Goal: Task Accomplishment & Management: Use online tool/utility

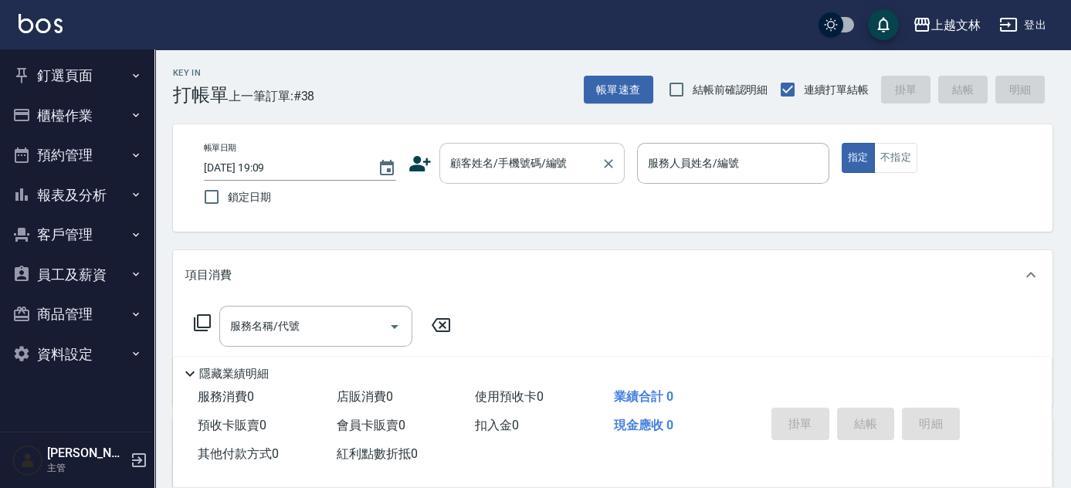
click at [486, 166] on input "顧客姓名/手機號碼/編號" at bounding box center [520, 163] width 148 height 27
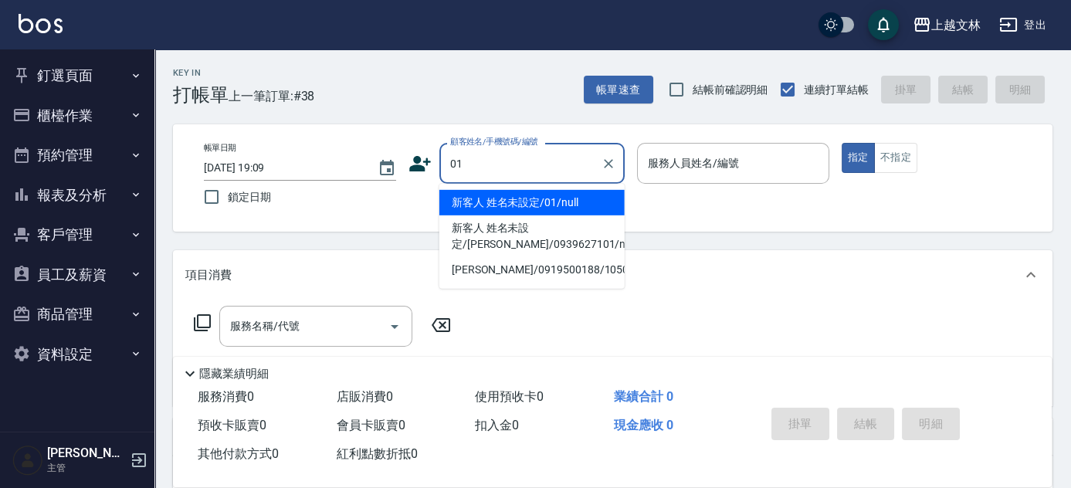
type input "新客人 姓名未設定/01/null"
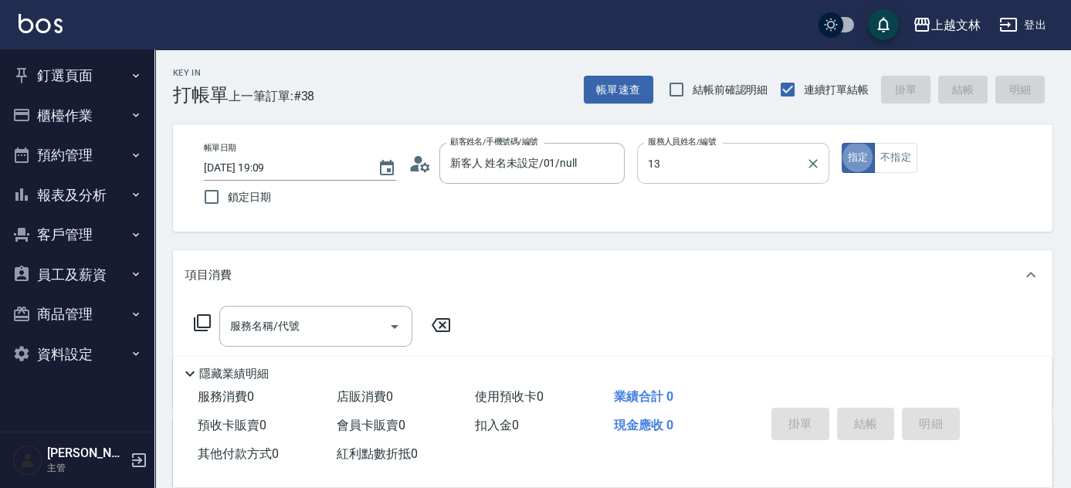
type input "July-13"
type button "true"
click at [885, 162] on button "不指定" at bounding box center [895, 158] width 43 height 30
click at [246, 339] on input "服務名稱/代號" at bounding box center [304, 326] width 156 height 27
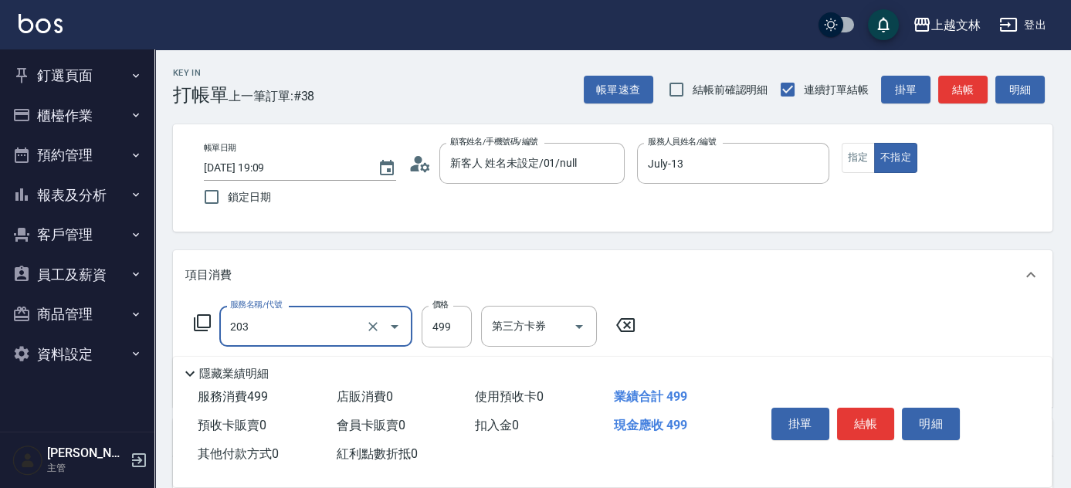
type input "B級洗+剪(203)"
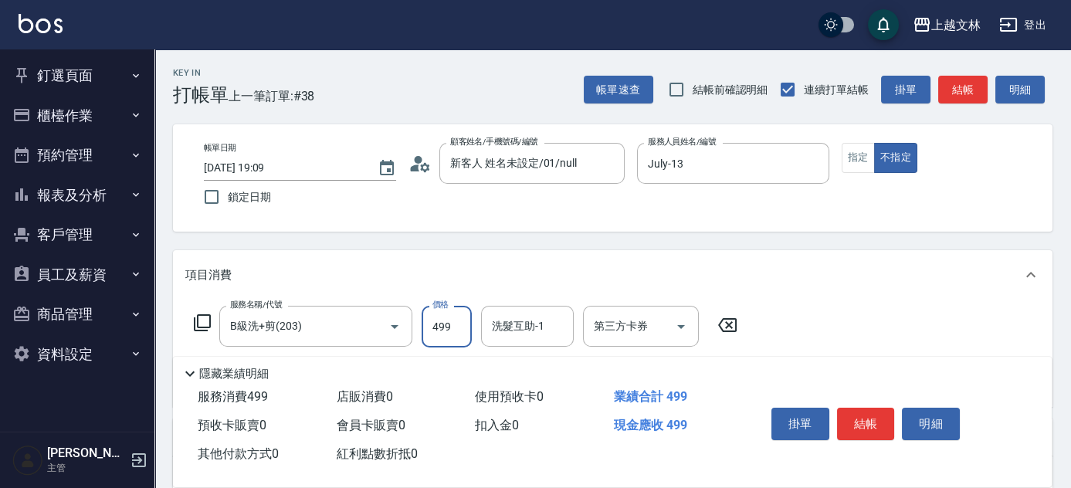
click at [471, 327] on input "499" at bounding box center [447, 327] width 50 height 42
type input "599"
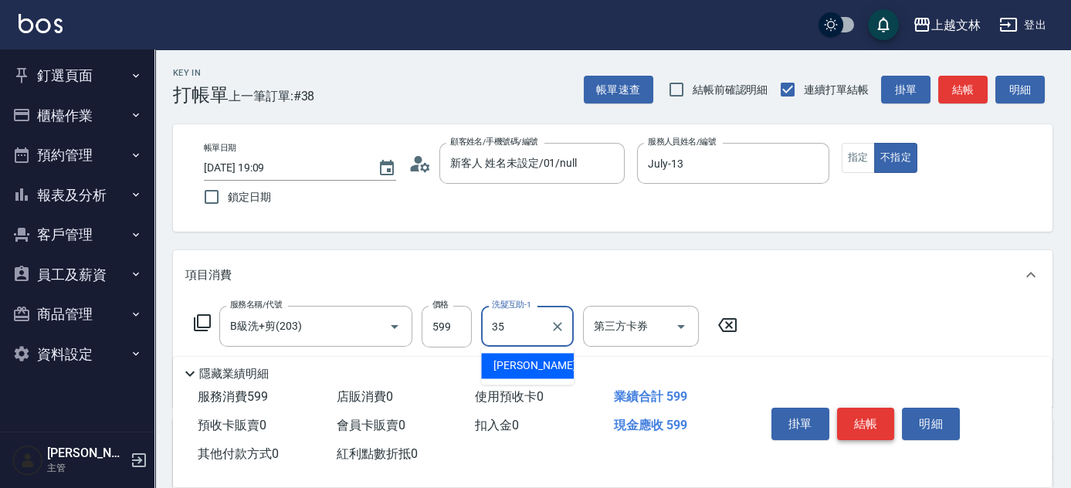
type input "[PERSON_NAME]-35"
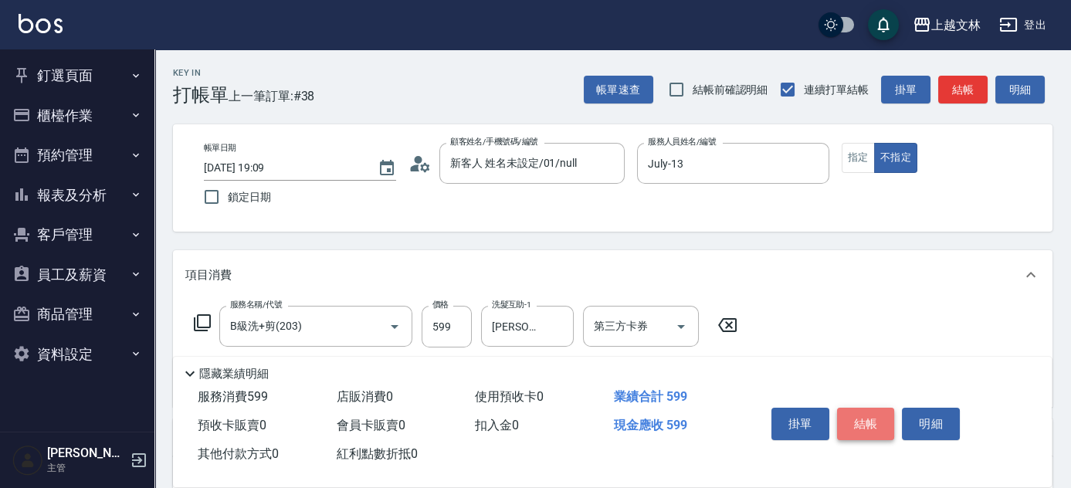
click at [877, 429] on button "結帳" at bounding box center [866, 424] width 58 height 32
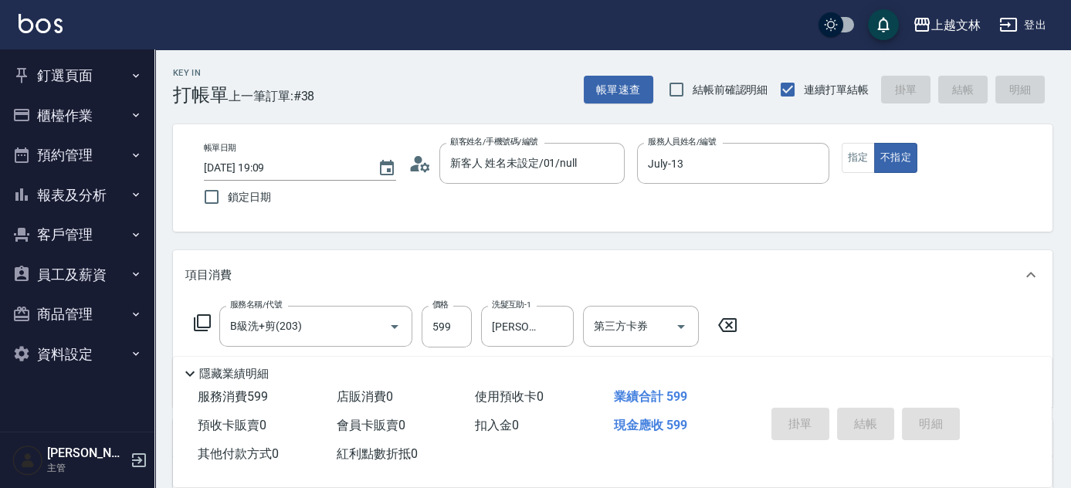
type input "[DATE] 19:45"
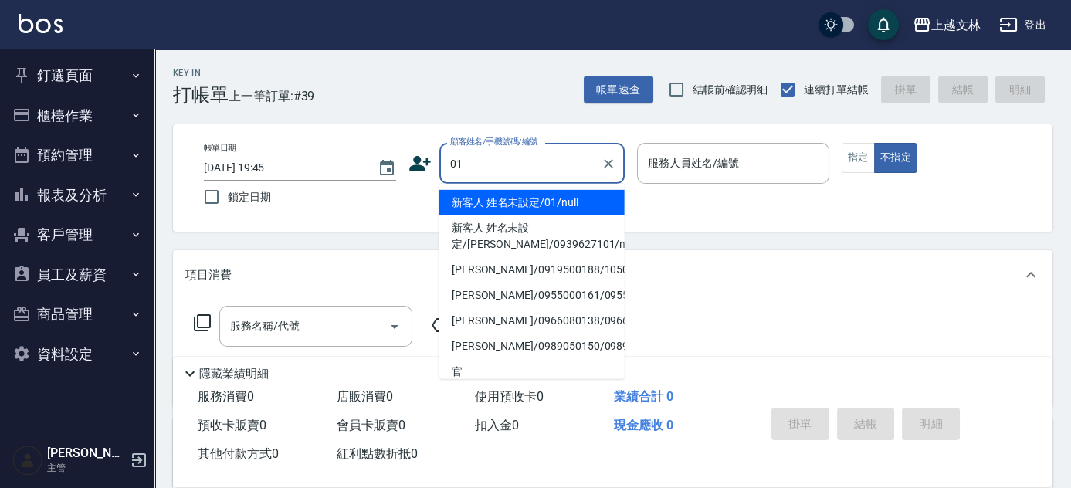
type input "01"
type input "9"
type input "新客人 姓名未設定/01/null"
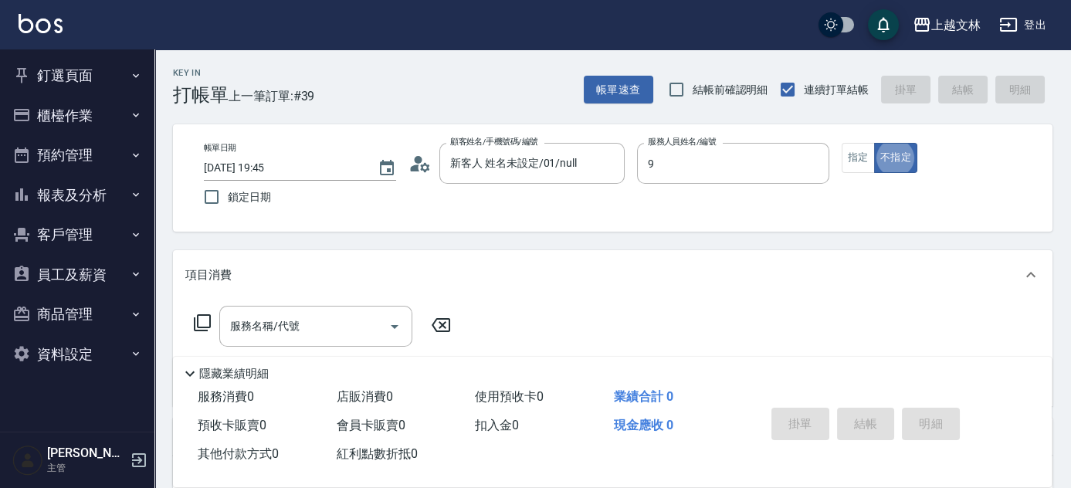
type input "Miya-9"
type button "false"
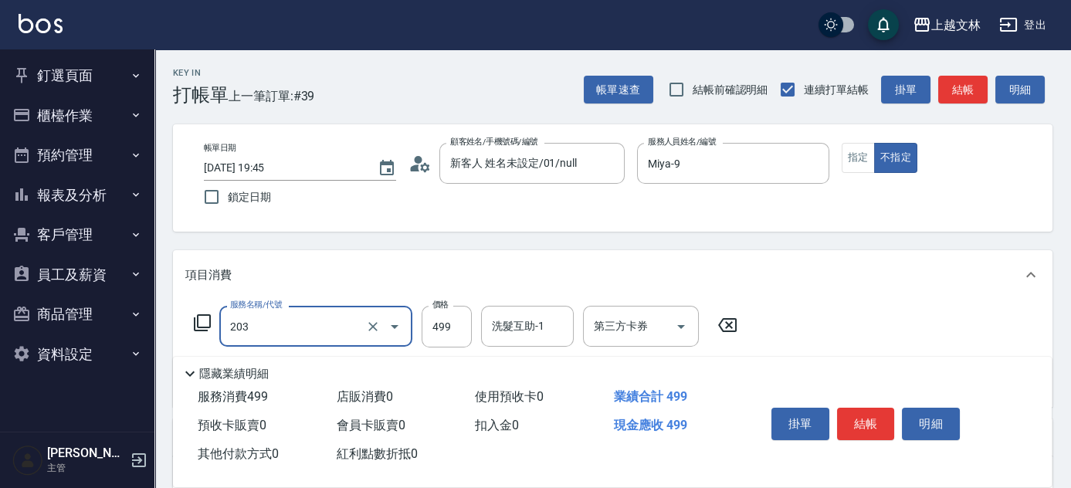
type input "B級洗+剪(203)"
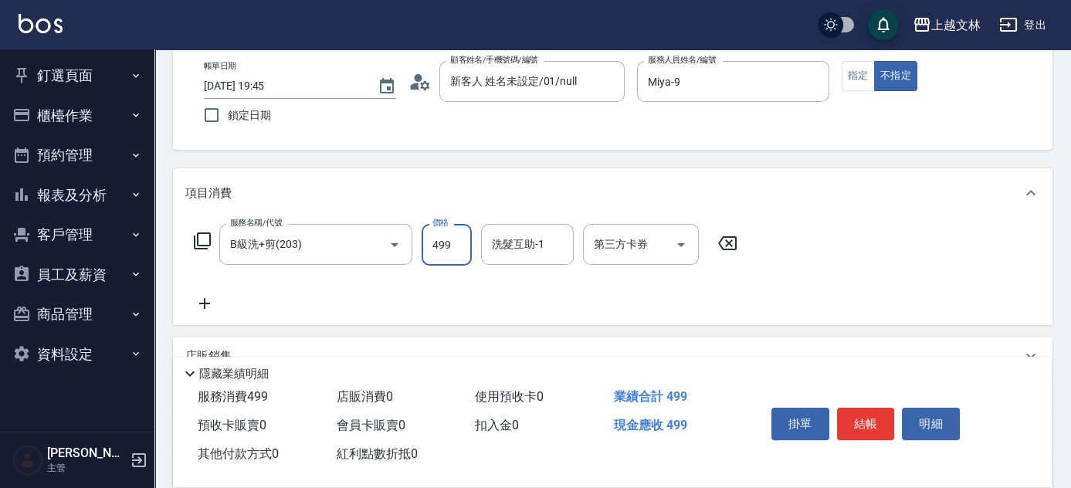
scroll to position [103, 0]
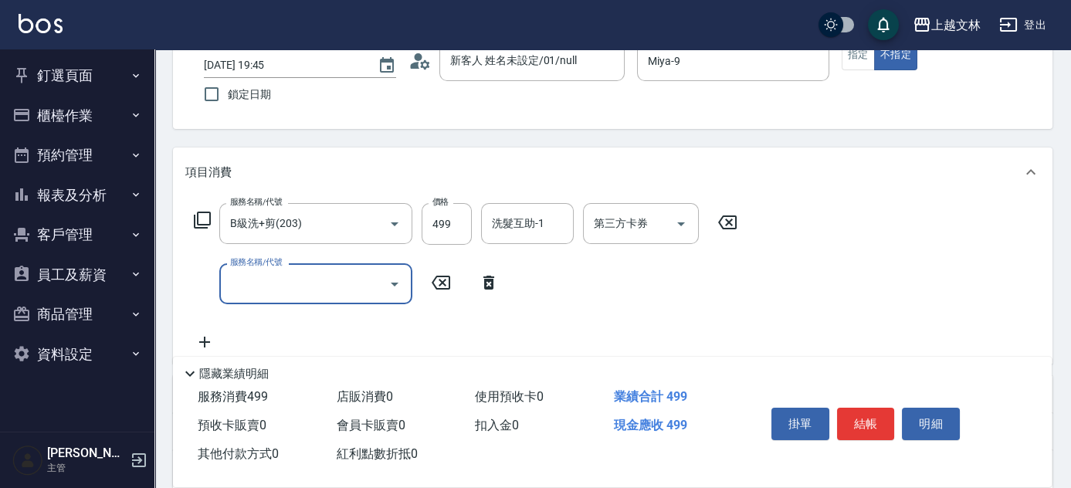
click at [330, 282] on input "服務名稱/代號" at bounding box center [304, 283] width 156 height 27
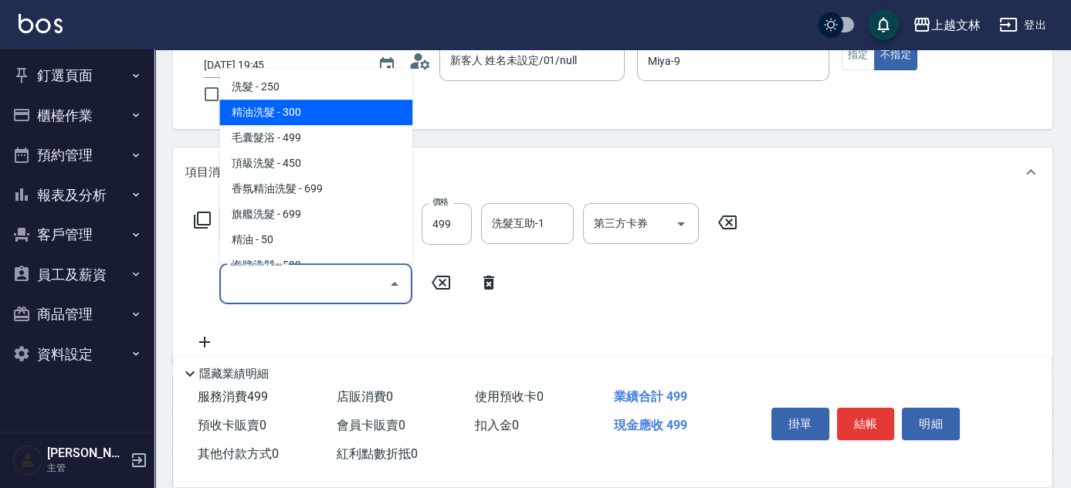
click at [349, 105] on span "精油洗髮 - 300" at bounding box center [315, 112] width 193 height 25
type input "精油洗髮(102)"
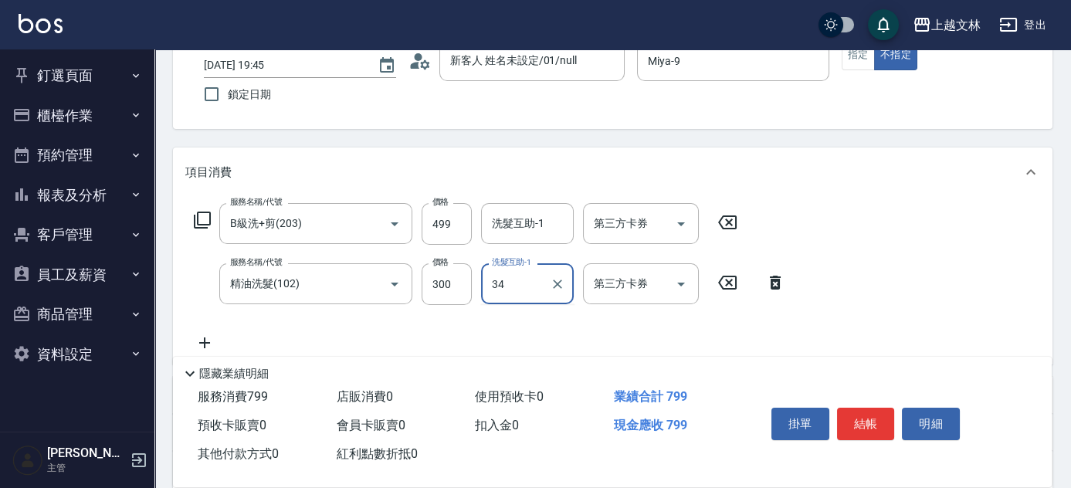
type input "3"
type input "小巫-43"
click at [865, 420] on button "結帳" at bounding box center [866, 424] width 58 height 32
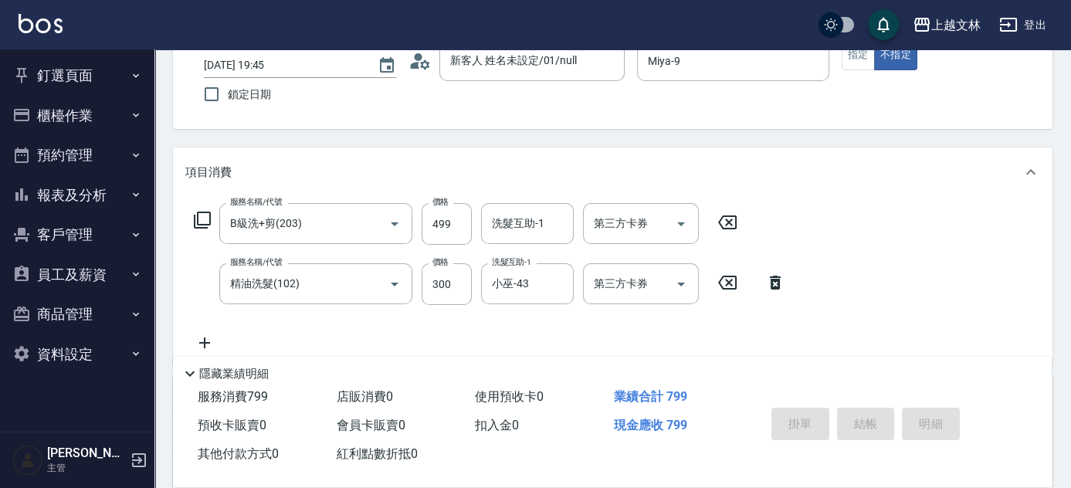
type input "[DATE] 19:54"
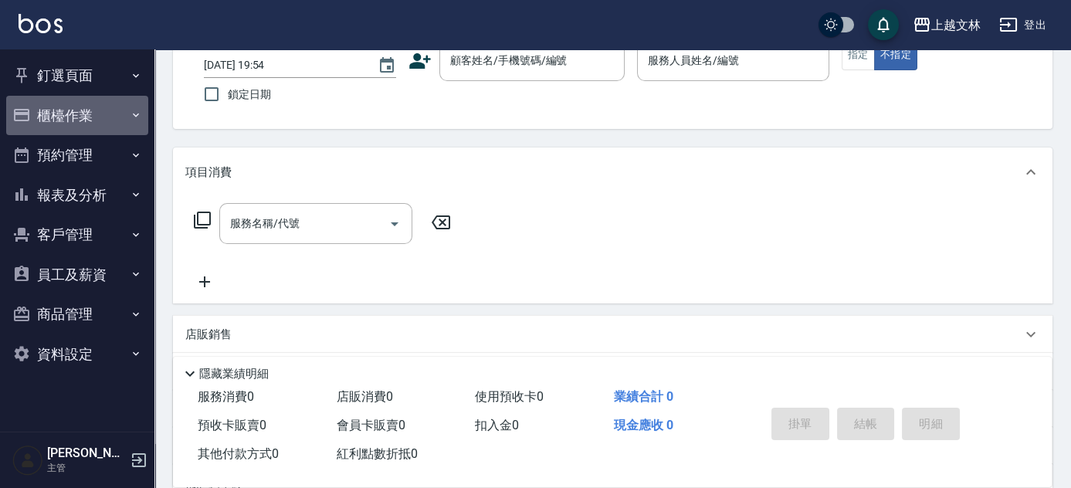
click at [100, 108] on button "櫃檯作業" at bounding box center [77, 116] width 142 height 40
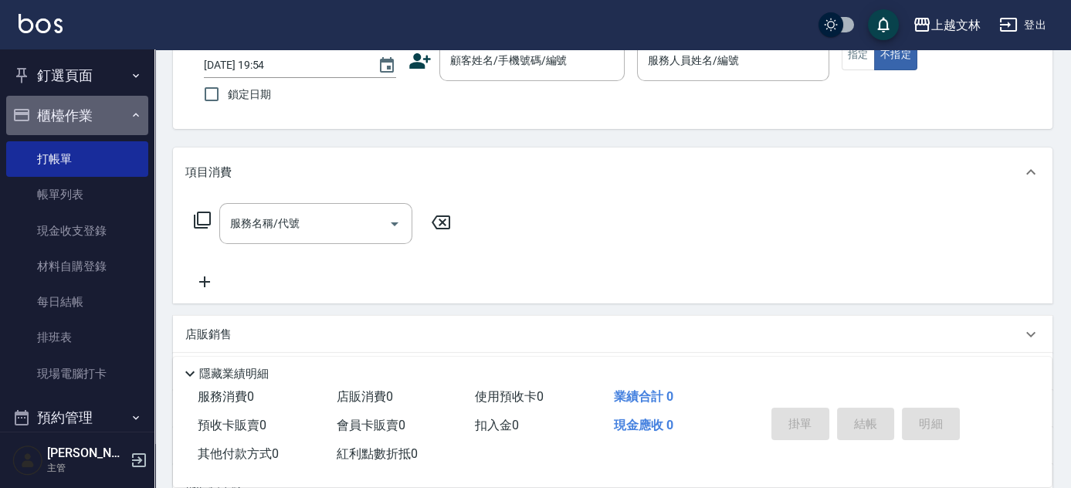
click at [100, 110] on button "櫃檯作業" at bounding box center [77, 116] width 142 height 40
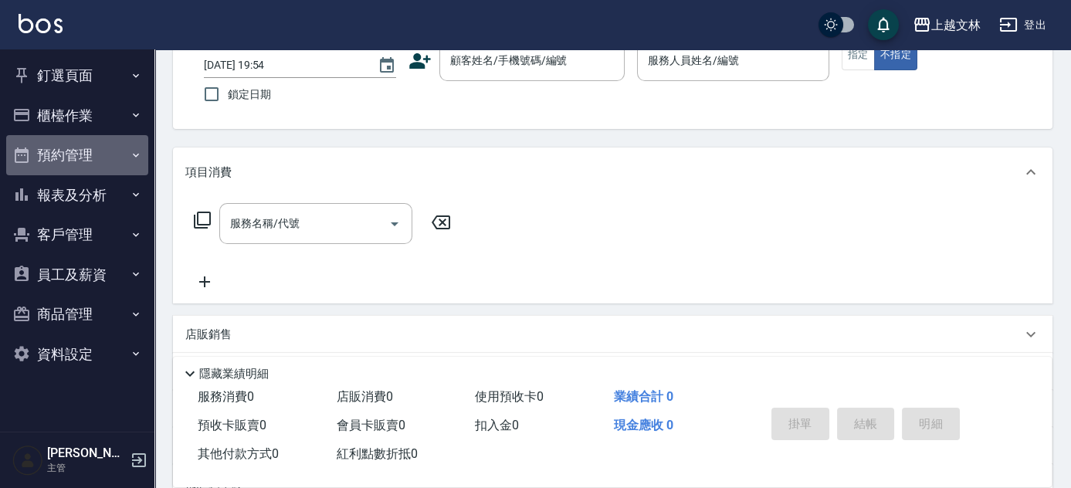
click at [92, 163] on button "預約管理" at bounding box center [77, 155] width 142 height 40
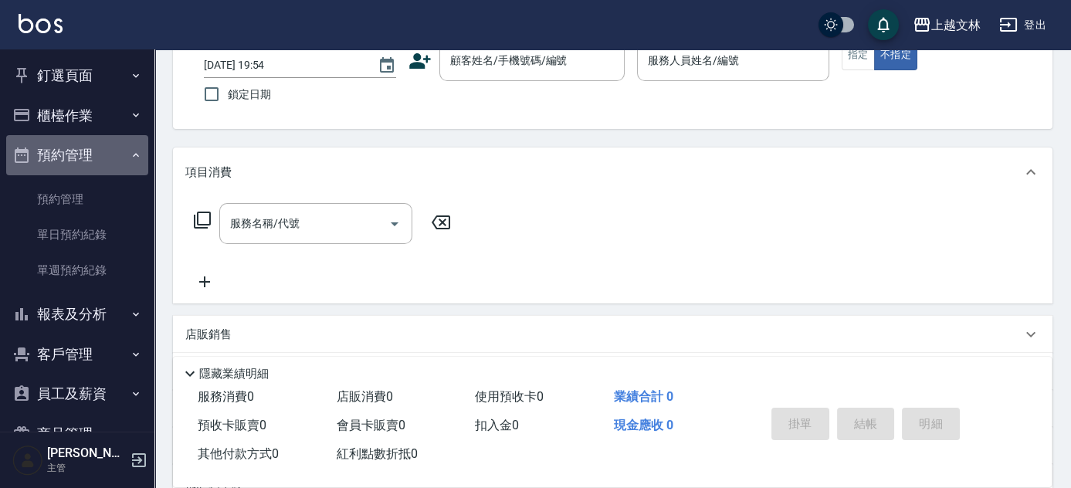
drag, startPoint x: 90, startPoint y: 164, endPoint x: 76, endPoint y: 134, distance: 33.2
click at [91, 164] on button "預約管理" at bounding box center [77, 155] width 142 height 40
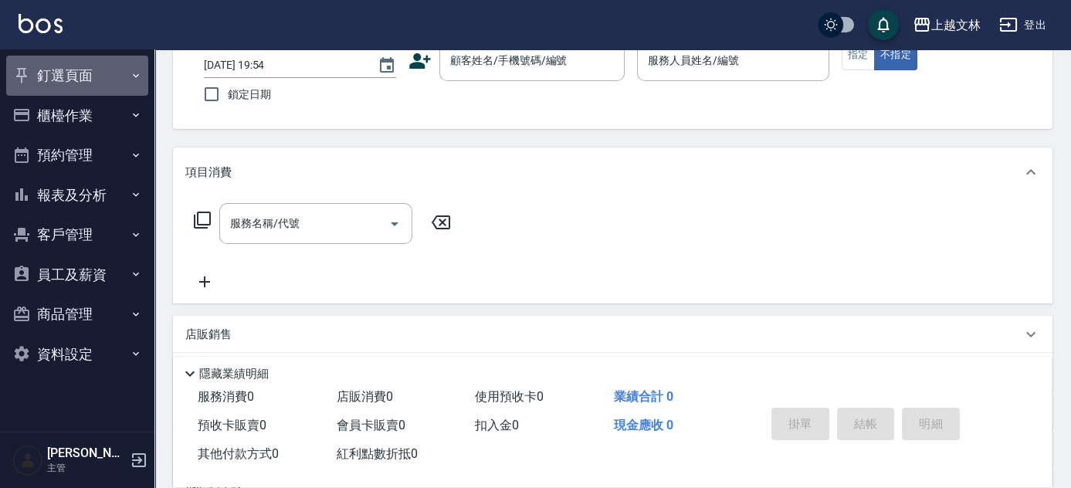
click at [78, 77] on button "釘選頁面" at bounding box center [77, 76] width 142 height 40
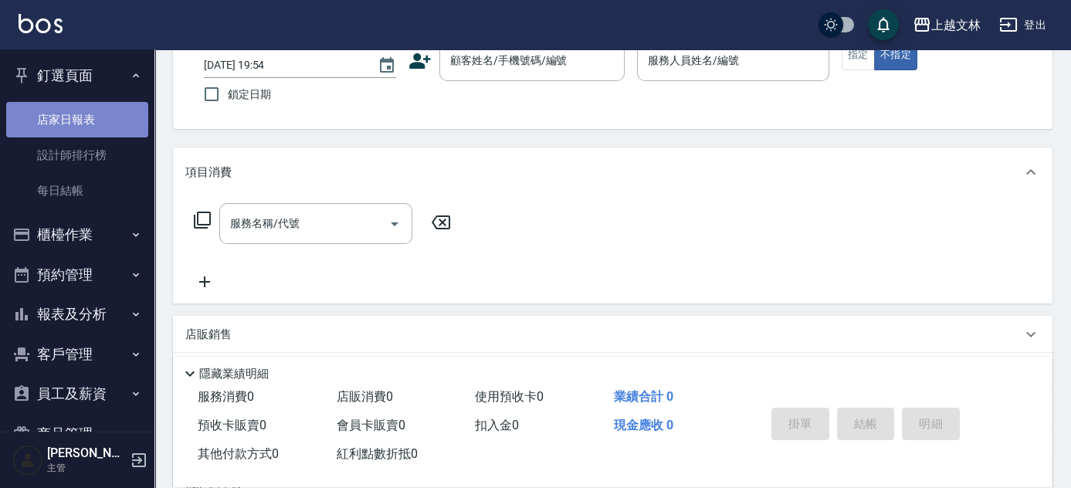
click at [80, 111] on link "店家日報表" at bounding box center [77, 120] width 142 height 36
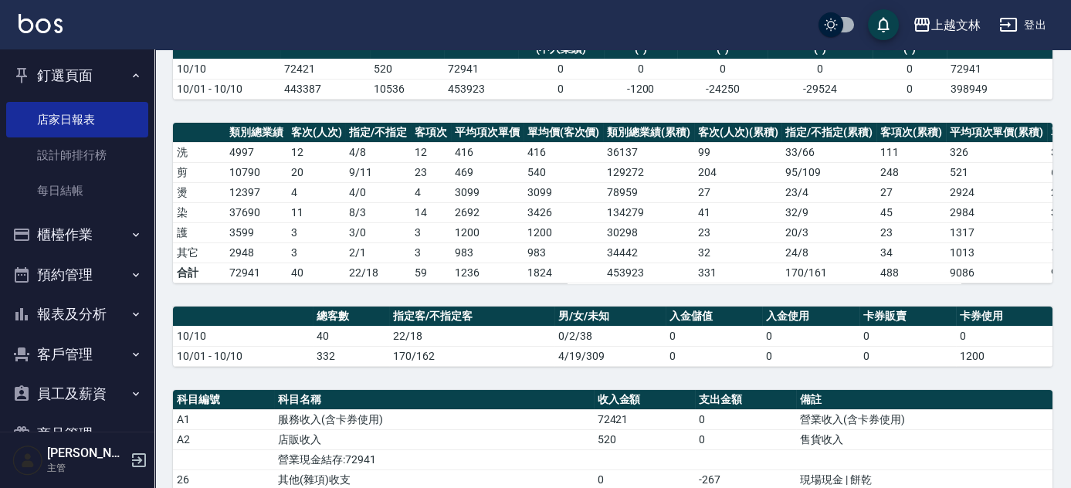
scroll to position [496, 0]
